Goal: Information Seeking & Learning: Check status

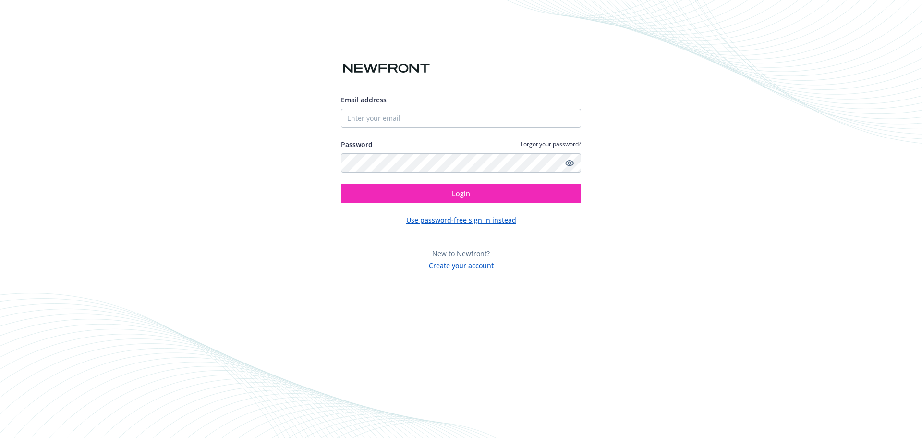
click at [470, 221] on button "Use password-free sign in instead" at bounding box center [461, 220] width 110 height 10
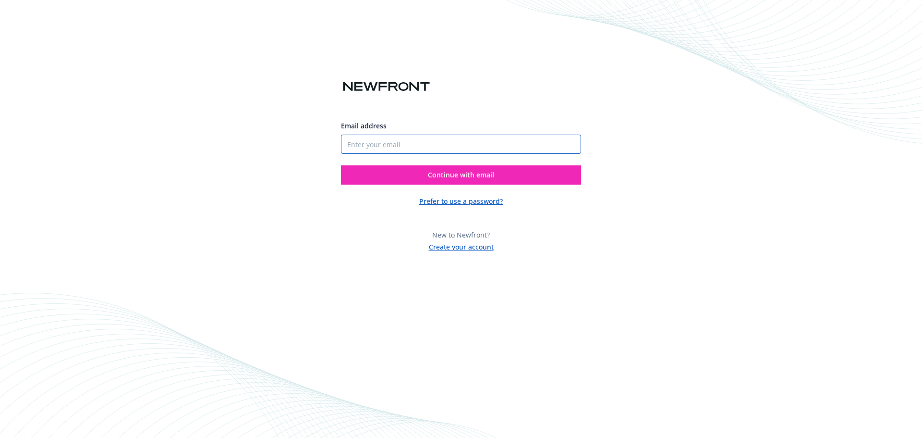
click at [421, 144] on input "Email address" at bounding box center [461, 144] width 240 height 19
type input "[EMAIL_ADDRESS][DOMAIN_NAME]"
click at [409, 177] on button "Continue with email" at bounding box center [461, 174] width 240 height 19
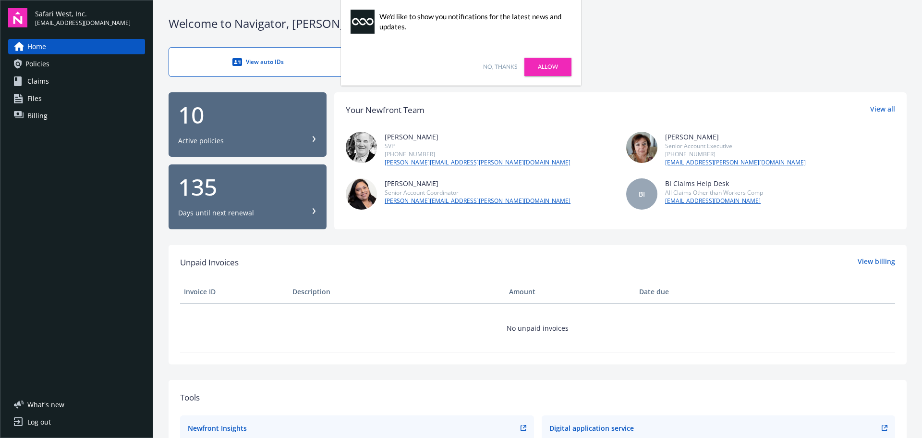
click at [492, 70] on link "No, thanks" at bounding box center [500, 66] width 34 height 9
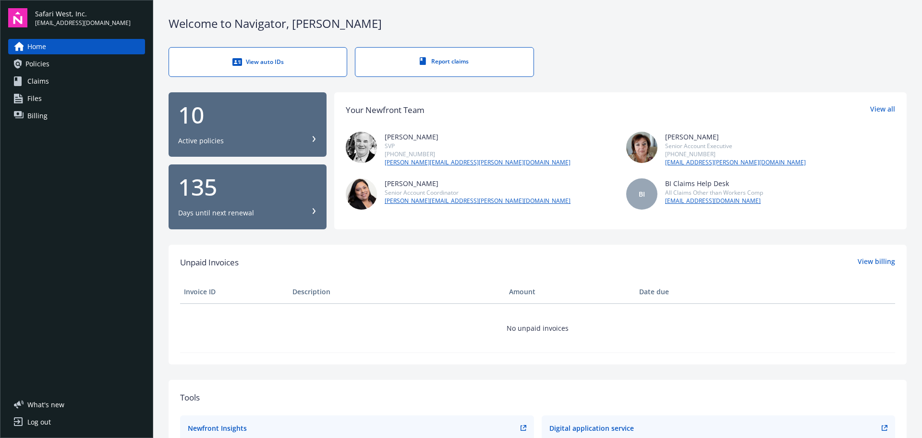
click at [46, 65] on span "Policies" at bounding box center [37, 63] width 24 height 15
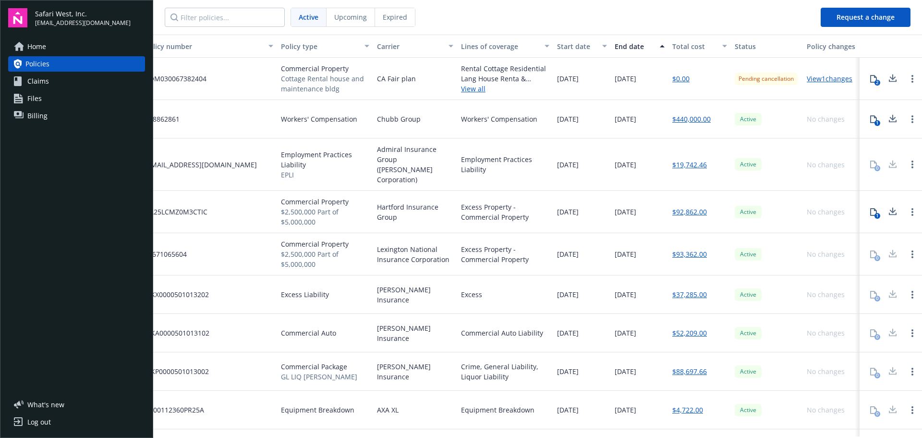
scroll to position [0, 31]
click at [820, 78] on link "View 1 changes" at bounding box center [827, 78] width 46 height 9
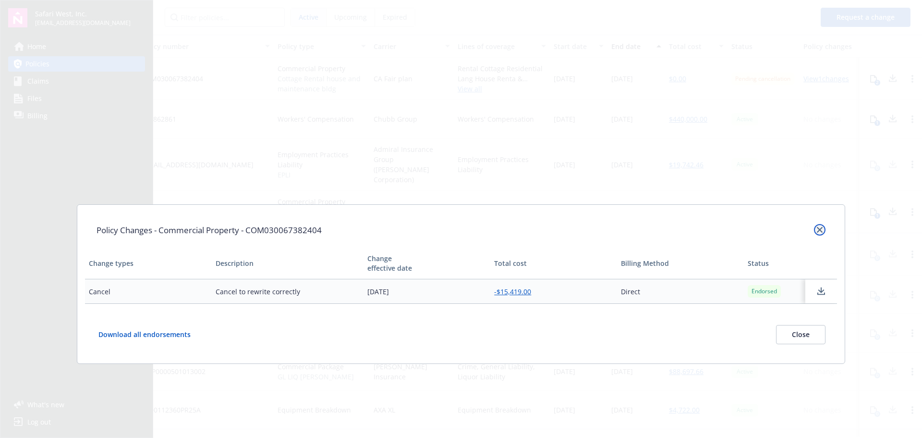
click at [819, 228] on icon "close" at bounding box center [820, 230] width 6 height 6
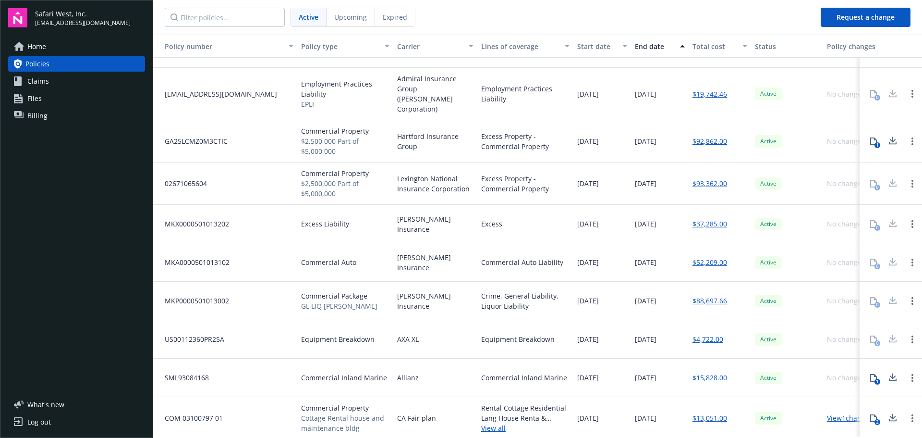
scroll to position [71, 31]
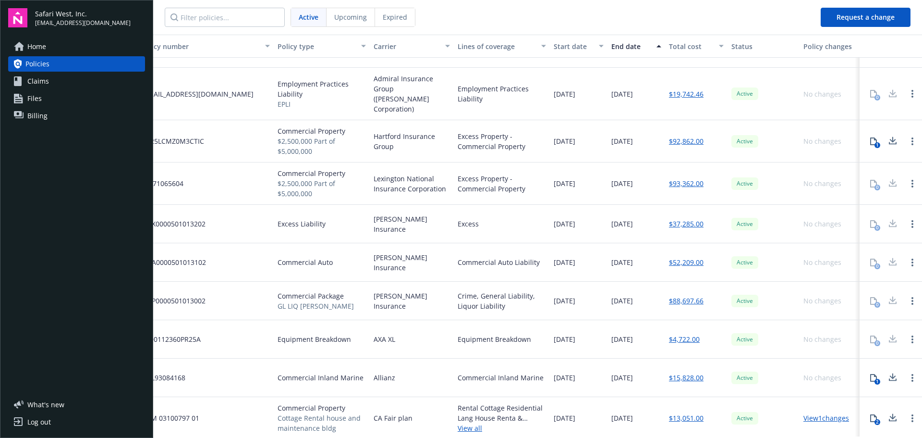
click at [809, 413] on link "View 1 changes" at bounding box center [827, 417] width 46 height 9
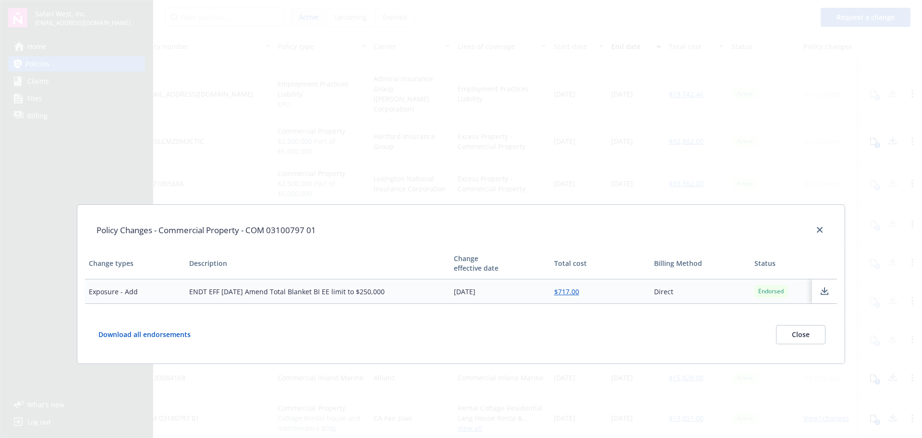
click at [804, 337] on button "Close" at bounding box center [800, 334] width 49 height 19
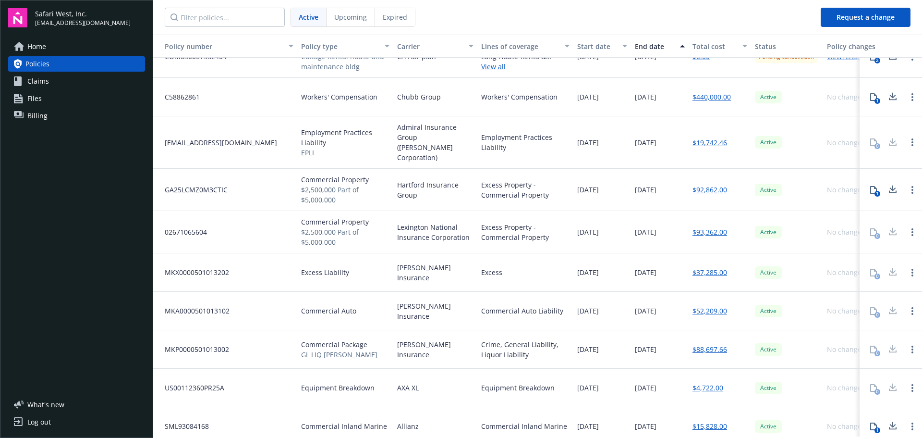
scroll to position [0, 0]
